Goal: Transaction & Acquisition: Purchase product/service

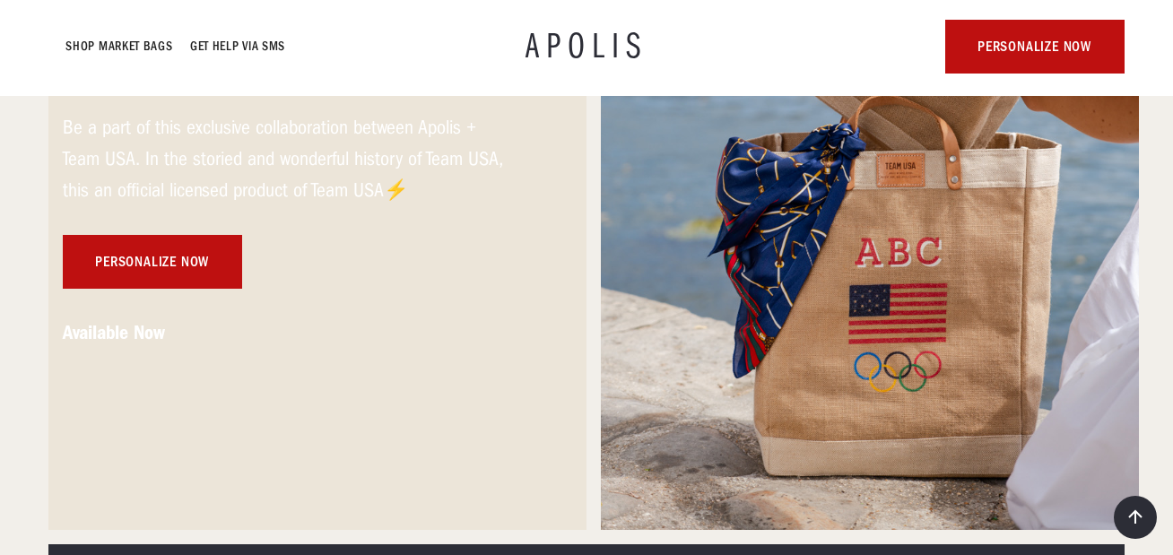
scroll to position [466, 0]
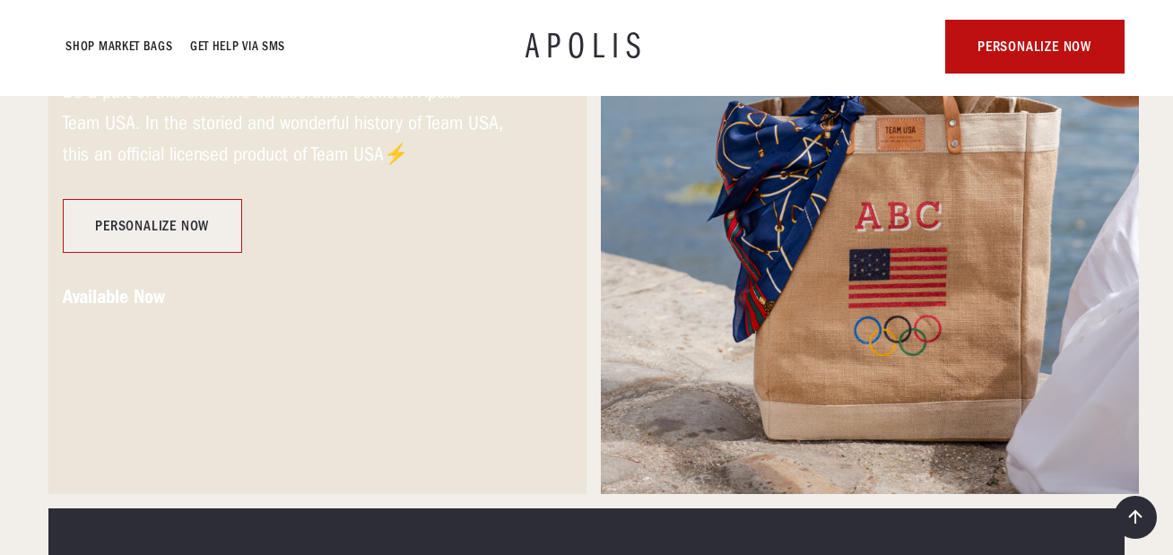
click at [175, 229] on link "personalize now" at bounding box center [152, 226] width 179 height 54
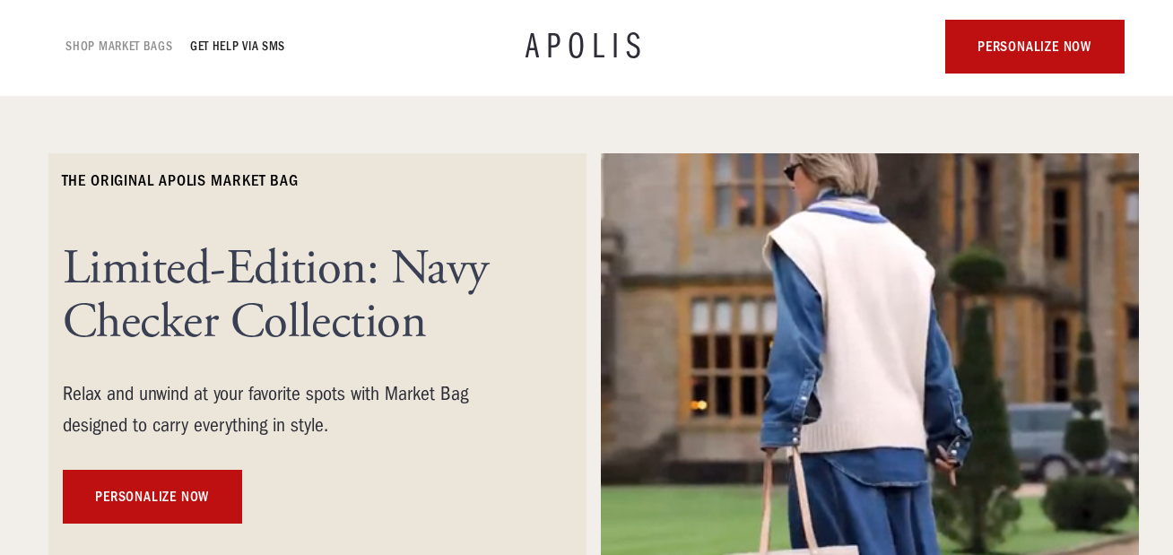
click at [145, 49] on link "Shop Market bags" at bounding box center [119, 47] width 107 height 22
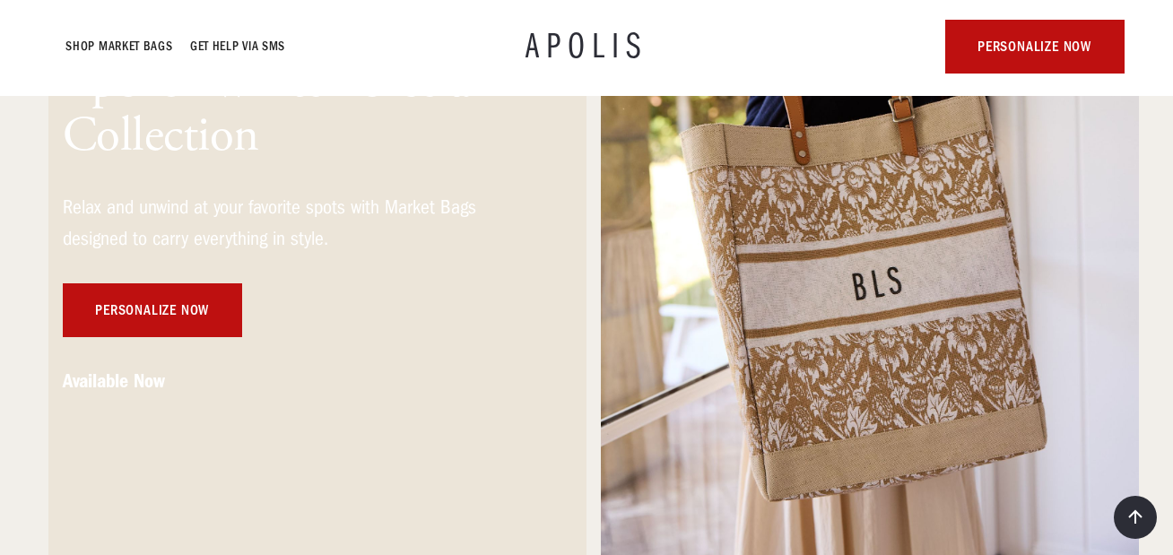
scroll to position [395, 0]
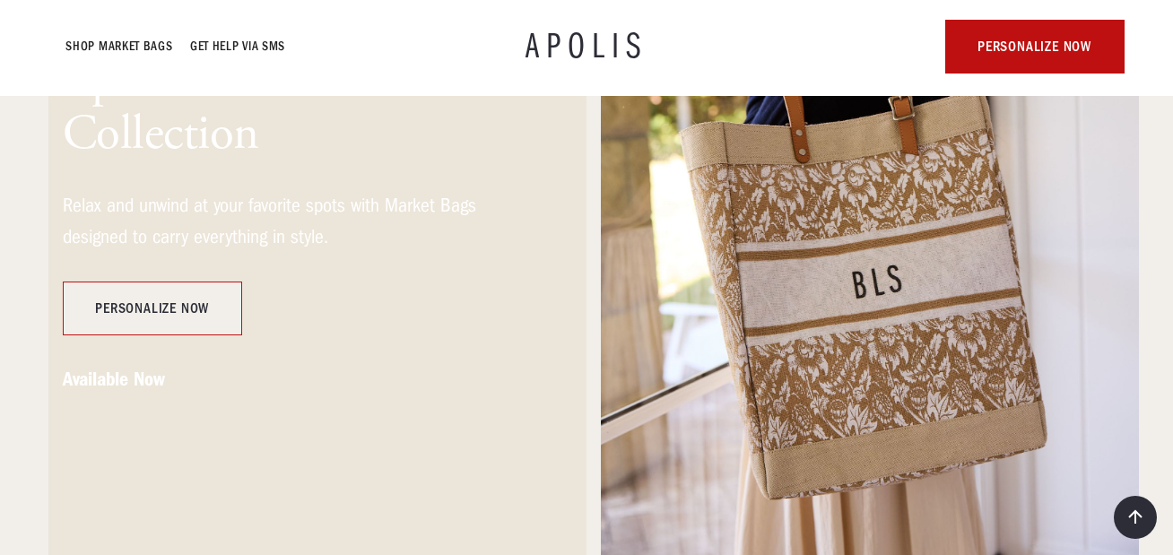
click at [208, 306] on link "personalize now" at bounding box center [152, 309] width 179 height 54
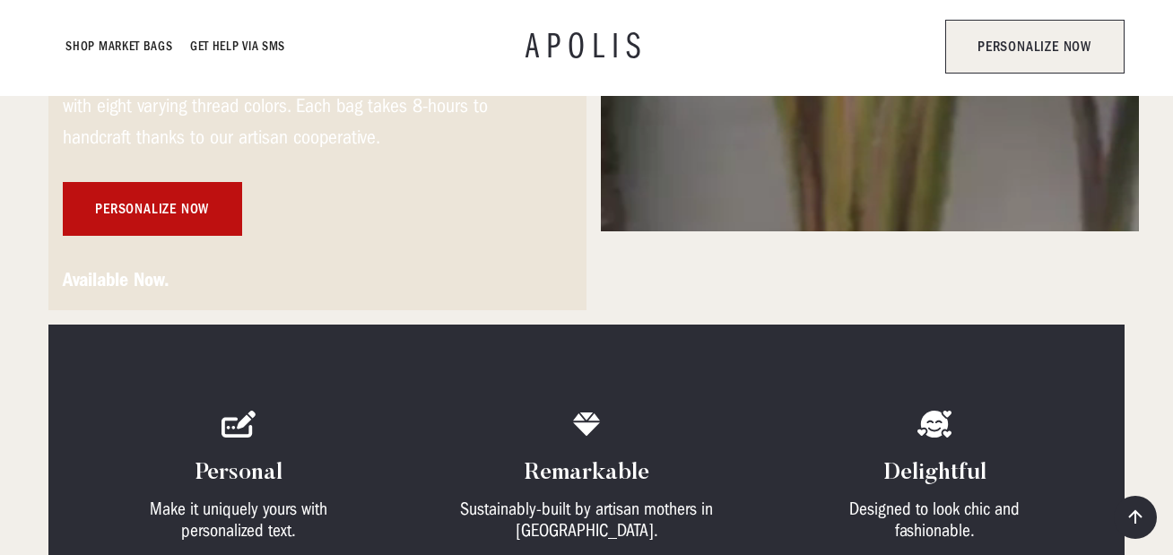
scroll to position [359, 0]
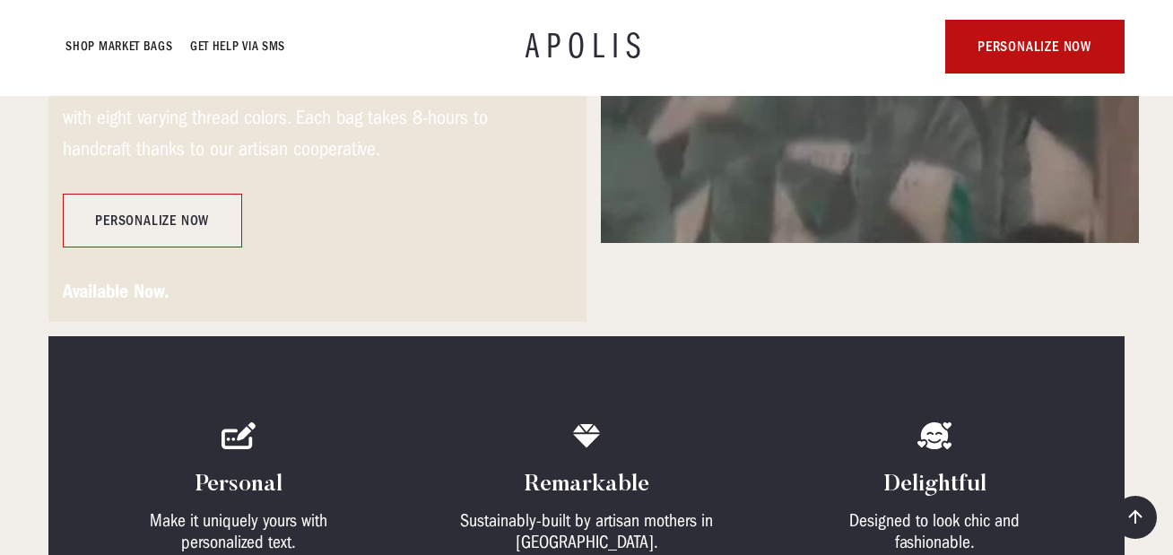
click at [206, 239] on link "personalize now" at bounding box center [152, 221] width 179 height 54
